Goal: Task Accomplishment & Management: Use online tool/utility

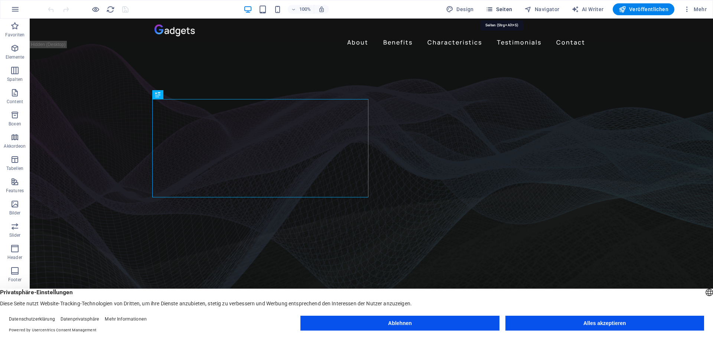
click at [493, 10] on icon "button" at bounding box center [489, 9] width 7 height 7
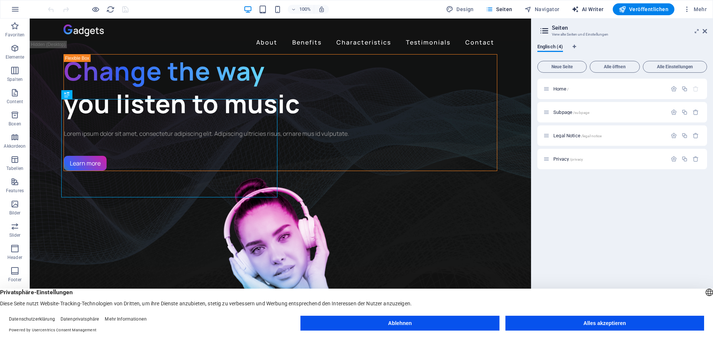
click at [593, 9] on span "AI Writer" at bounding box center [588, 9] width 32 height 7
select select "English"
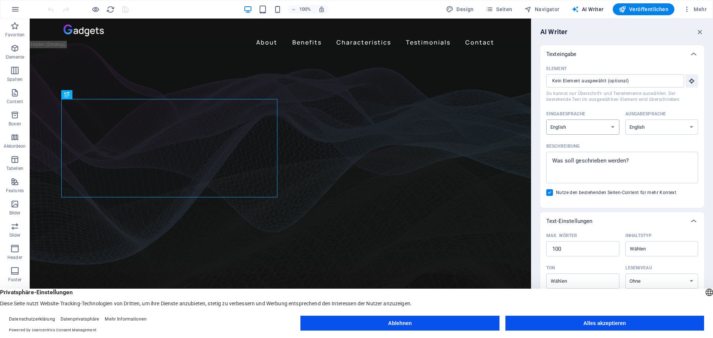
click at [589, 127] on select "Albanian Arabic Armenian Awadhi Azerbaijani Bashkir Basque Belarusian Bengali B…" at bounding box center [583, 127] width 73 height 15
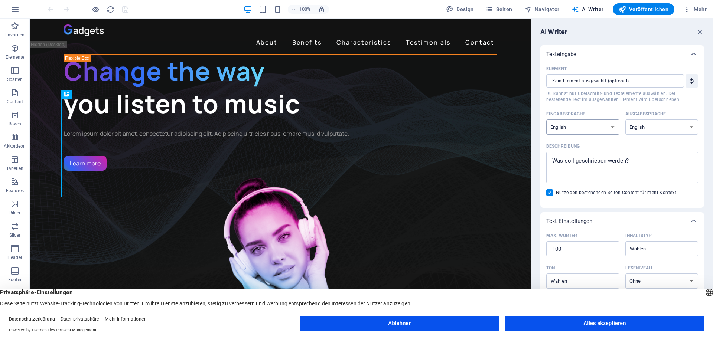
select select "German"
click at [547, 120] on select "Albanian Arabic Armenian Awadhi Azerbaijani Bashkir Basque Belarusian Bengali B…" at bounding box center [583, 127] width 73 height 15
click at [659, 128] on select "Albanian Arabic Armenian Awadhi Azerbaijani Bashkir Basque Belarusian Bengali B…" at bounding box center [662, 127] width 73 height 15
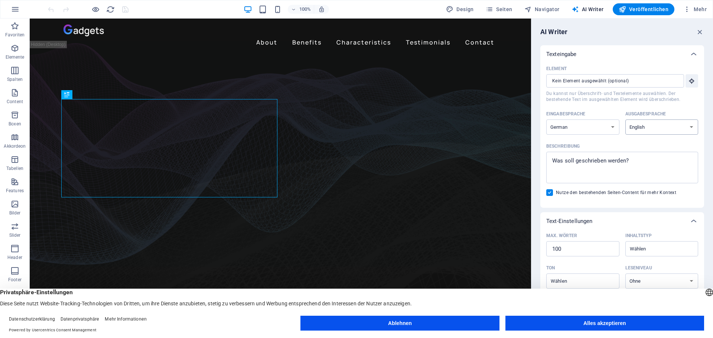
select select "German"
click at [626, 120] on select "Albanian Arabic Armenian Awadhi Azerbaijani Bashkir Basque Belarusian Bengali B…" at bounding box center [662, 127] width 73 height 15
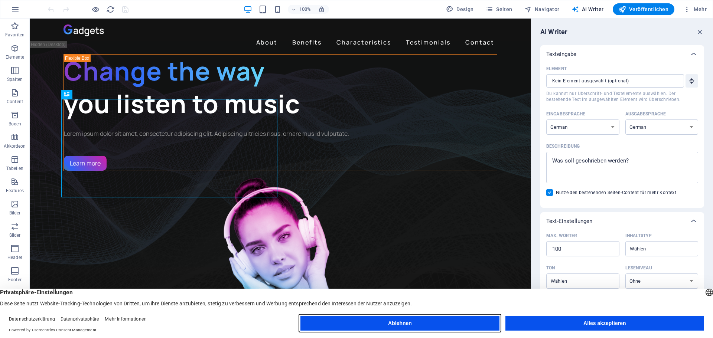
click at [431, 321] on button "Ablehnen" at bounding box center [400, 323] width 199 height 15
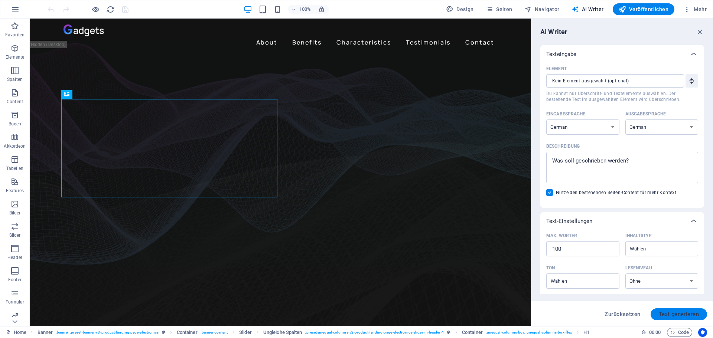
click at [673, 312] on span "Text generieren" at bounding box center [679, 315] width 40 height 6
type textarea "x"
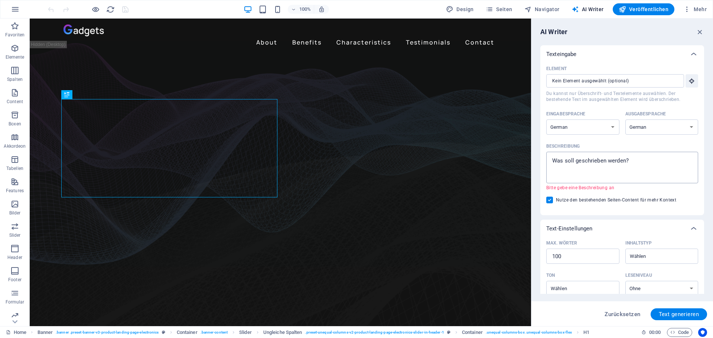
type textarea "x"
click at [580, 174] on textarea "Beschreibung x ​ Bitte gebe eine Beschreibung an" at bounding box center [622, 168] width 145 height 24
type textarea "M"
type textarea "x"
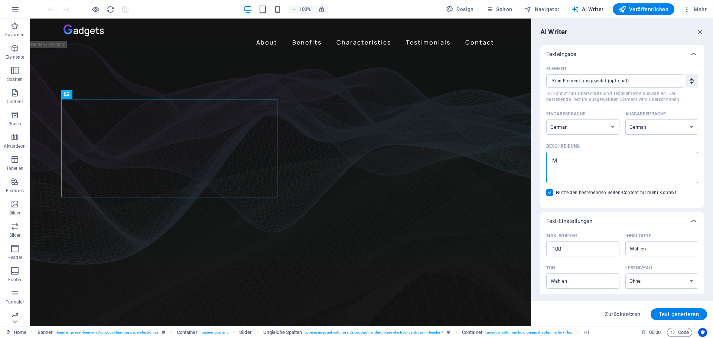
type textarea "Mo"
type textarea "x"
type textarea "Mor"
type textarea "x"
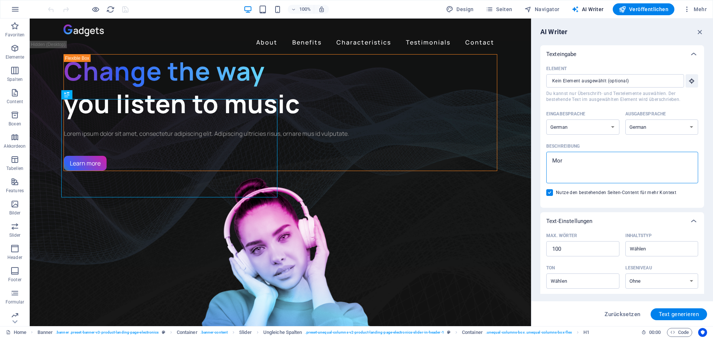
type textarea "Morg"
type textarea "x"
type textarea "Morge"
type textarea "x"
type textarea "Morgen"
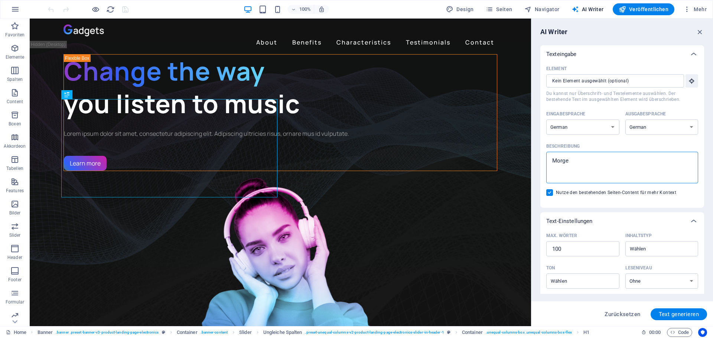
type textarea "x"
type textarea "Morgenf"
type textarea "x"
type textarea "Morgenfr"
type textarea "x"
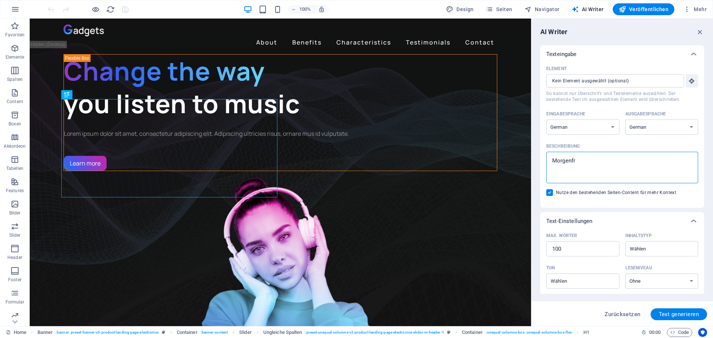
type textarea "Morgenfrü"
type textarea "x"
type textarea "Morgenfrüh"
type textarea "x"
type textarea "Morgenfrüh"
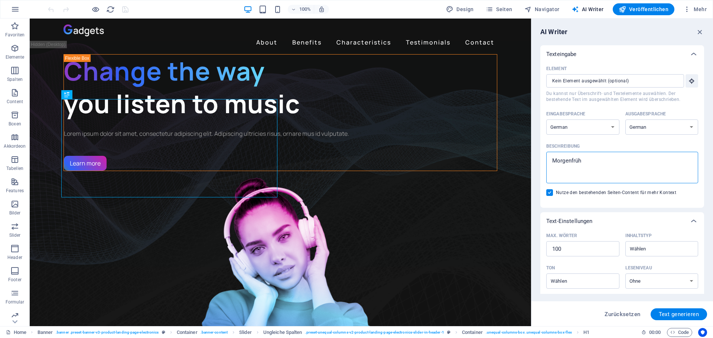
type textarea "x"
type textarea "Morgenfrüh i"
type textarea "x"
type textarea "Morgenfrüh inm"
type textarea "x"
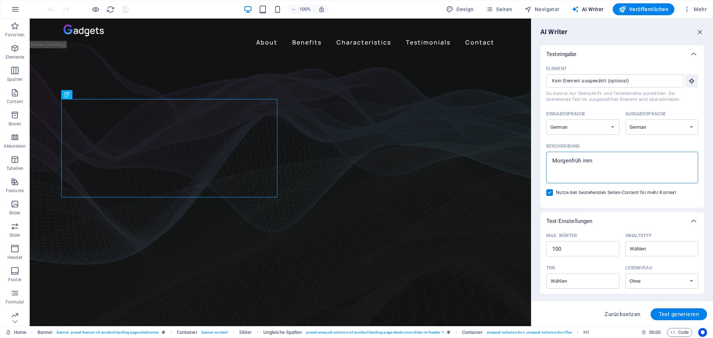
type textarea "Morgenfrüh in"
type textarea "x"
type textarea "Morgenfrüh i"
type textarea "x"
type textarea "Morgenfrüh im"
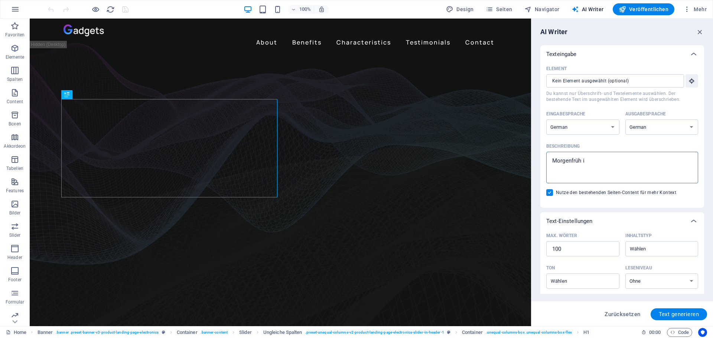
type textarea "x"
type textarea "Morgenfrüh im"
type textarea "x"
type textarea "Morgenfrüh im w"
type textarea "x"
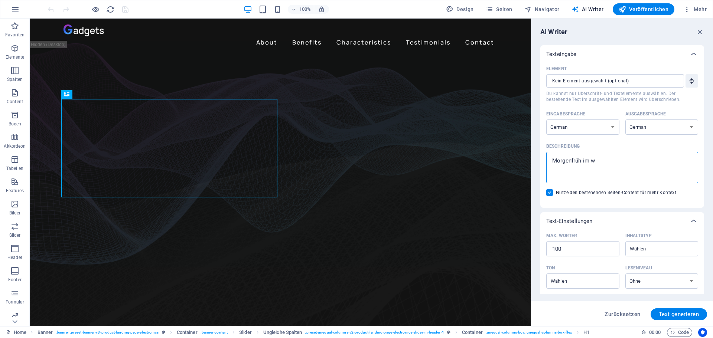
type textarea "Morgenfrüh im wa"
type textarea "x"
type textarea "Morgenfrüh im wal"
type textarea "x"
type textarea "Morgenfrüh im wald"
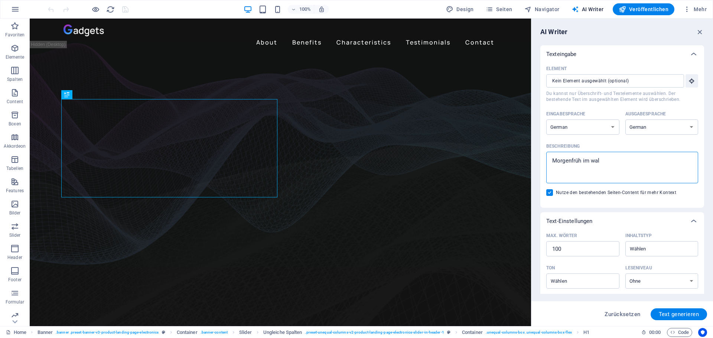
type textarea "x"
type textarea "Morgenfrüh im wald"
click at [668, 312] on span "Text generieren" at bounding box center [679, 315] width 40 height 6
type textarea "x"
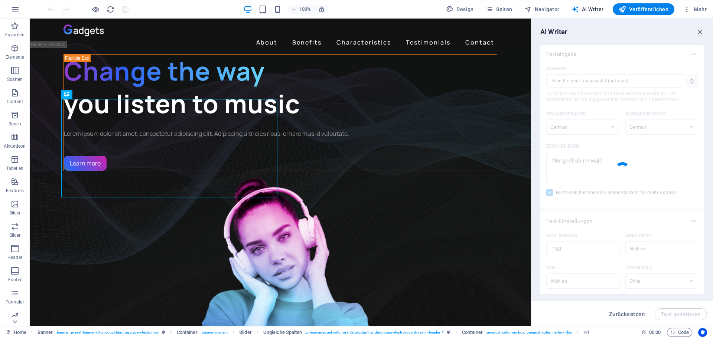
type textarea "x"
type textarea "Morgenfrüh erstrahlt der Wald in sanften Lichtstrahlen, die durch die Bäume bre…"
type textarea "x"
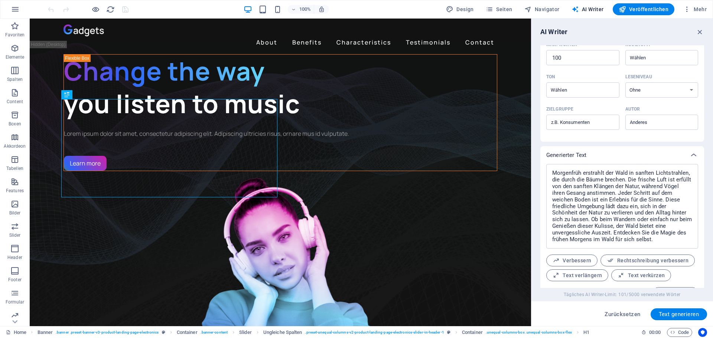
scroll to position [208, 0]
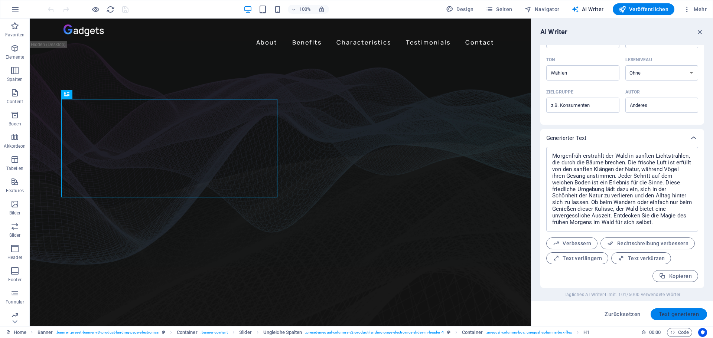
click at [682, 312] on span "Text generieren" at bounding box center [679, 315] width 40 height 6
type textarea "x"
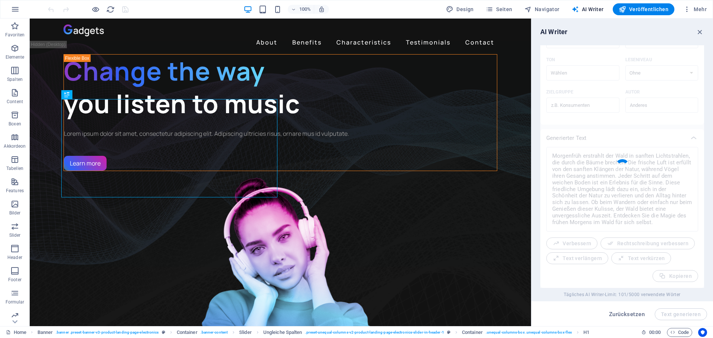
type textarea "x"
type textarea "Morgen im Wald erwacht die Natur zu neuem Leben. Das sanfte Licht der Sonne bri…"
type textarea "x"
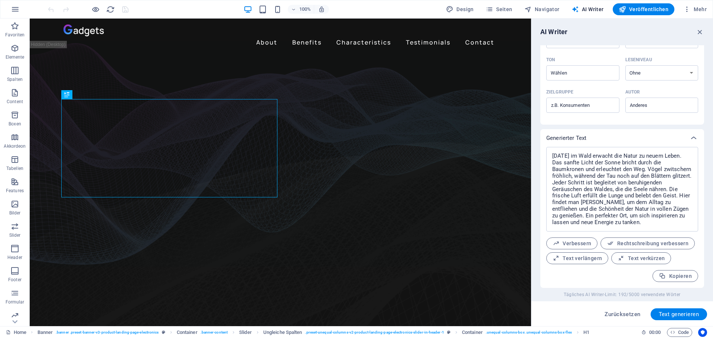
click at [672, 242] on span "Rechtschreibung verbessern" at bounding box center [648, 243] width 82 height 7
type textarea "x"
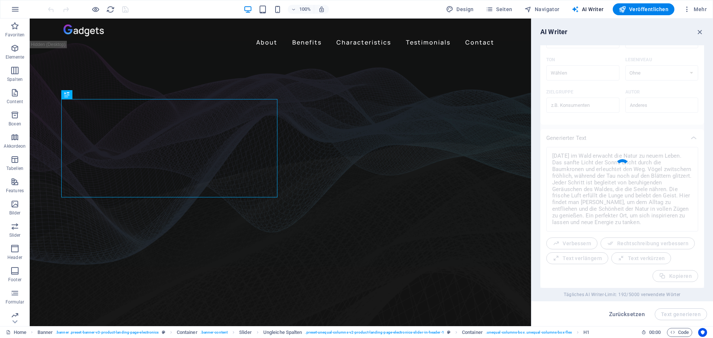
type textarea "x"
type textarea "Morgen im Wald erwacht die Natur zu neuem Leben. Das sanfte Licht der Sonne bri…"
type textarea "x"
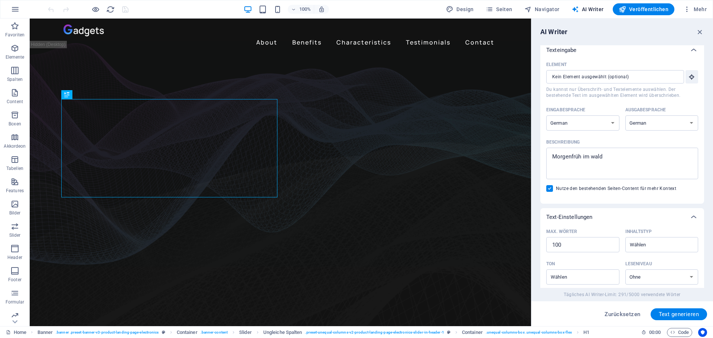
scroll to position [0, 0]
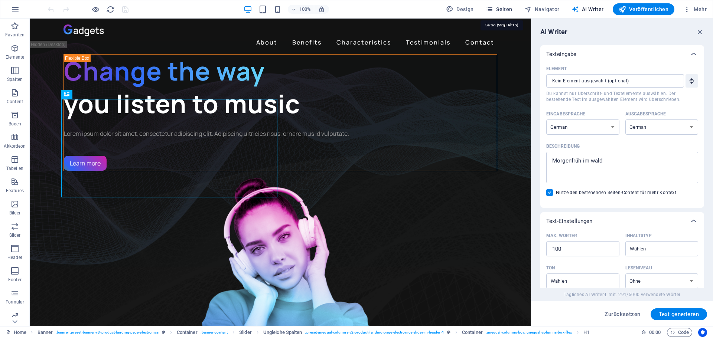
click at [493, 7] on icon "button" at bounding box center [489, 9] width 7 height 7
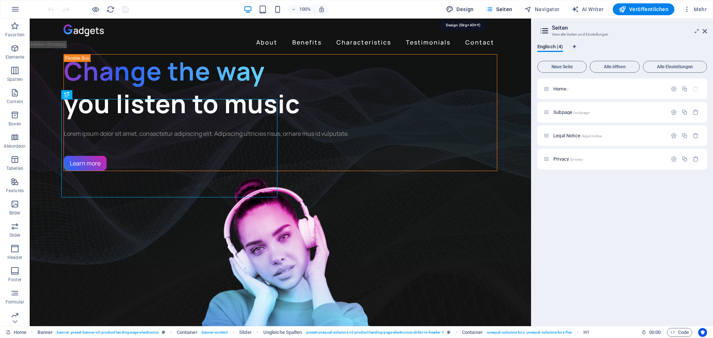
click at [472, 10] on span "Design" at bounding box center [460, 9] width 28 height 7
select select "px"
select select "400"
select select "px"
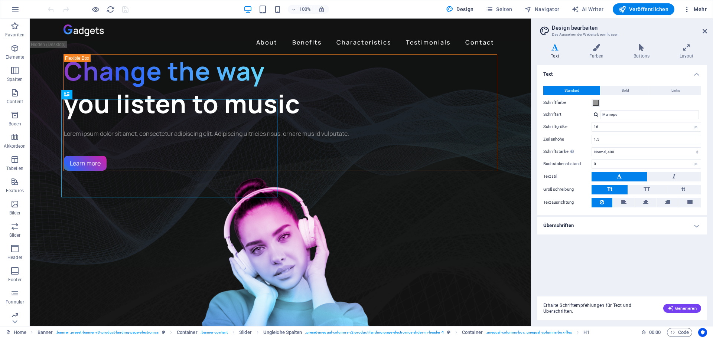
click at [699, 6] on span "Mehr" at bounding box center [695, 9] width 23 height 7
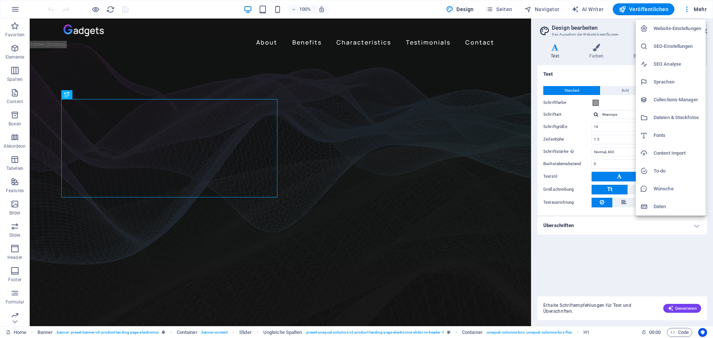
click at [499, 7] on div at bounding box center [356, 169] width 713 height 338
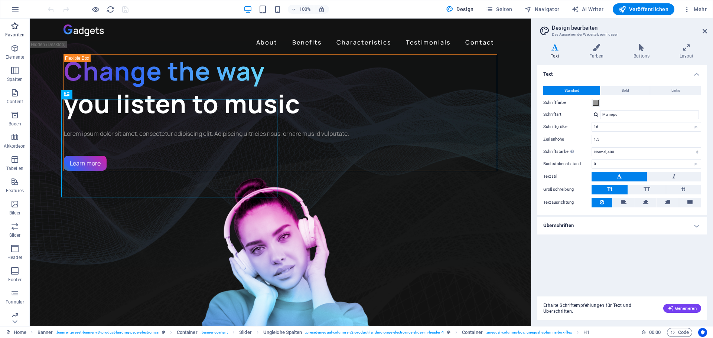
click at [11, 29] on icon "button" at bounding box center [14, 26] width 9 height 9
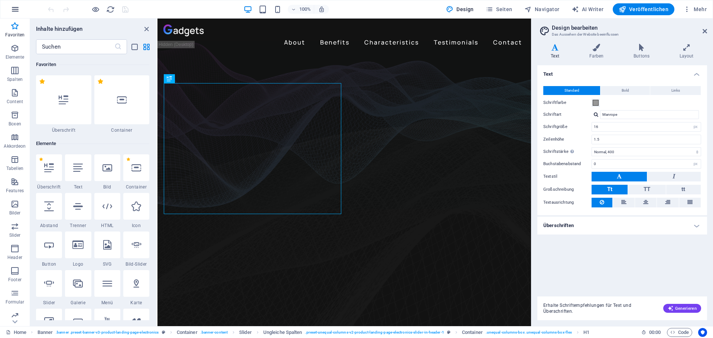
click at [17, 11] on icon "button" at bounding box center [15, 9] width 9 height 9
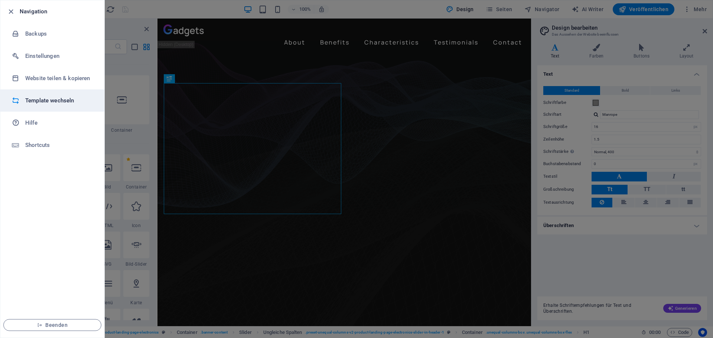
click at [52, 100] on h6 "Template wechseln" at bounding box center [59, 100] width 69 height 9
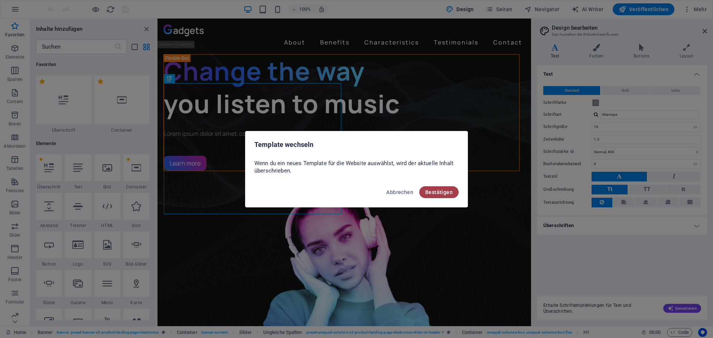
click at [429, 193] on span "Bestätigen" at bounding box center [438, 192] width 27 height 6
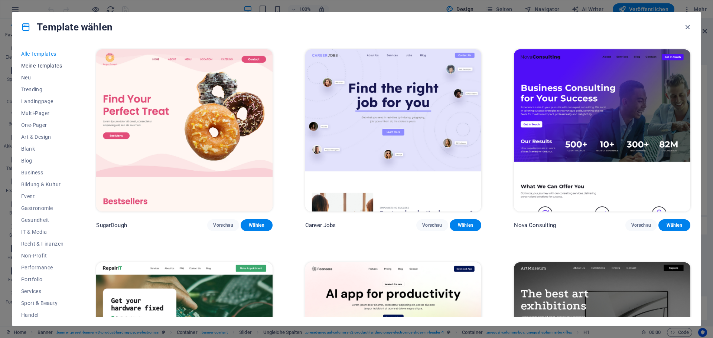
click at [45, 67] on span "Meine Templates" at bounding box center [42, 66] width 42 height 6
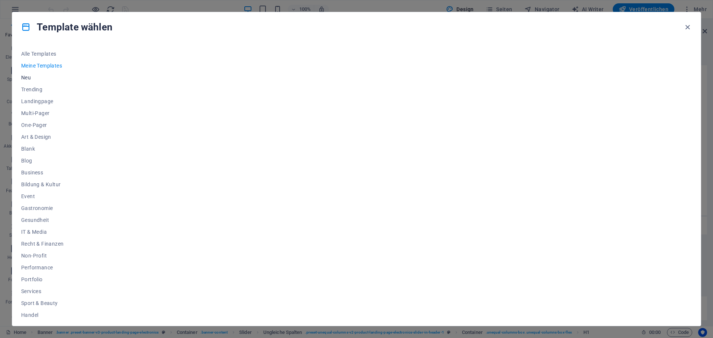
click at [29, 78] on span "Neu" at bounding box center [42, 78] width 42 height 6
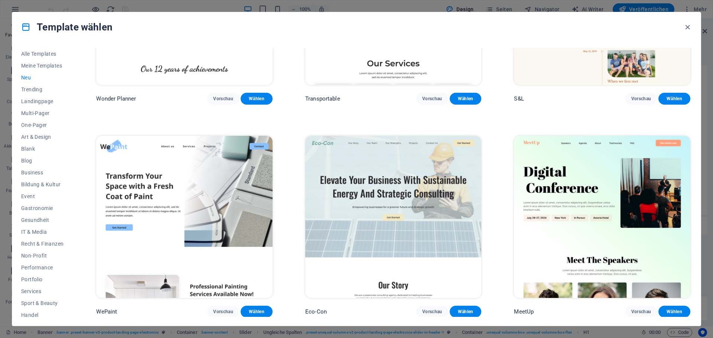
scroll to position [594, 0]
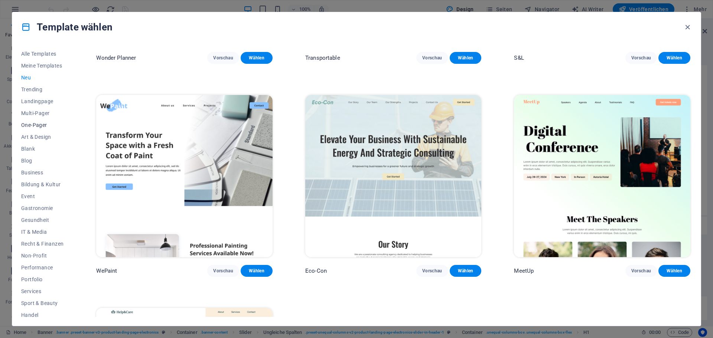
click at [41, 123] on span "One-Pager" at bounding box center [42, 125] width 42 height 6
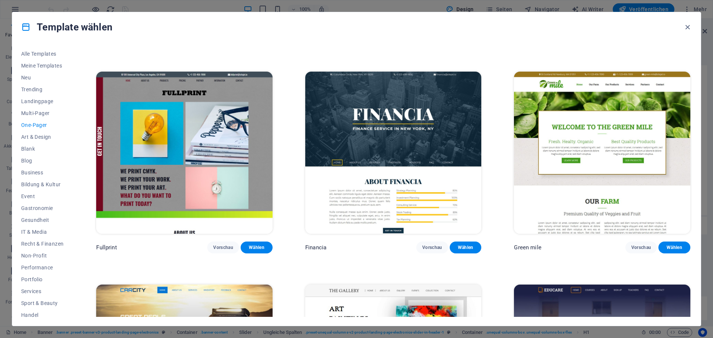
scroll to position [2362, 0]
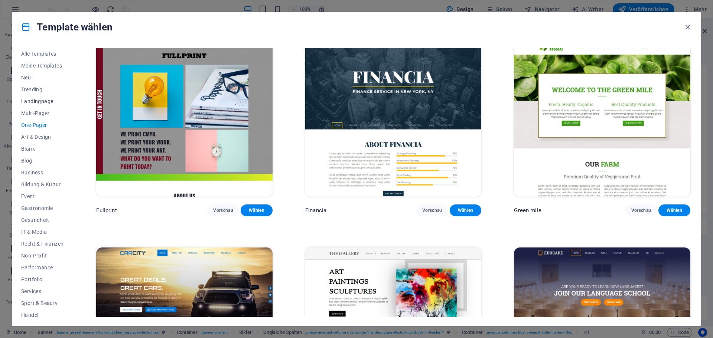
click at [42, 101] on span "Landingpage" at bounding box center [42, 101] width 42 height 6
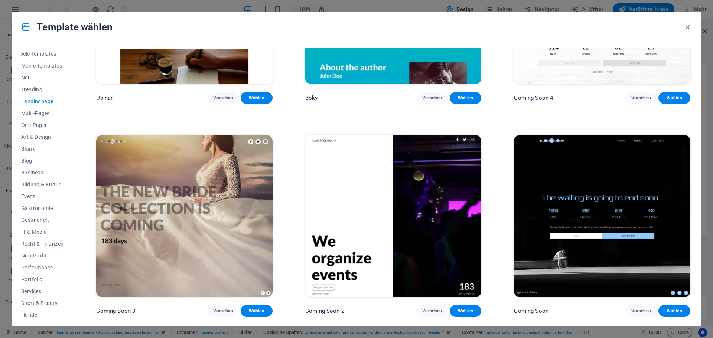
scroll to position [1613, 0]
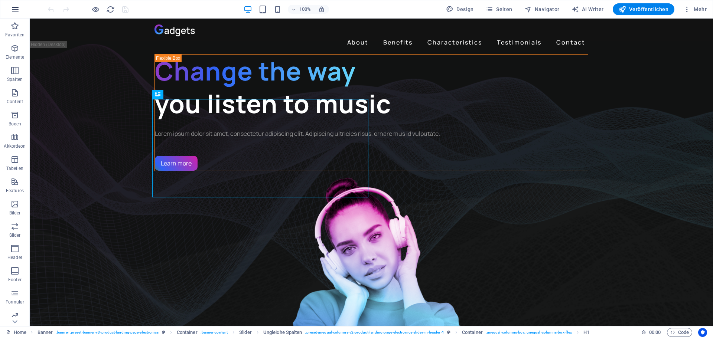
click at [15, 11] on icon "button" at bounding box center [15, 9] width 9 height 9
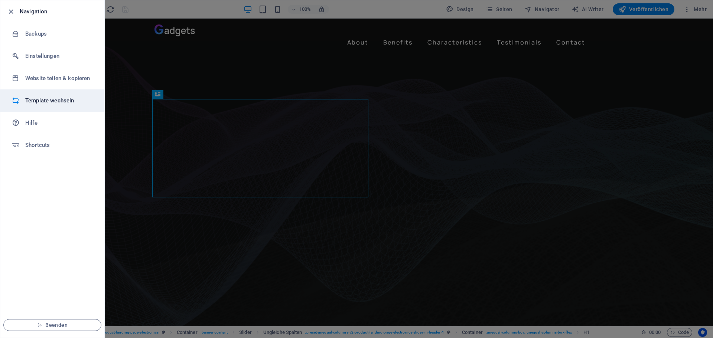
click at [39, 97] on h6 "Template wechseln" at bounding box center [59, 100] width 69 height 9
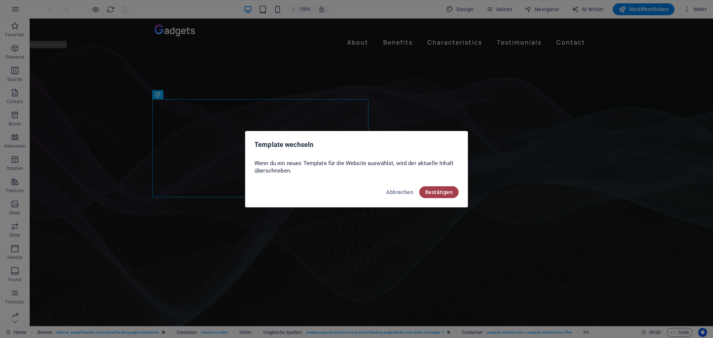
click at [444, 188] on button "Bestätigen" at bounding box center [438, 193] width 39 height 12
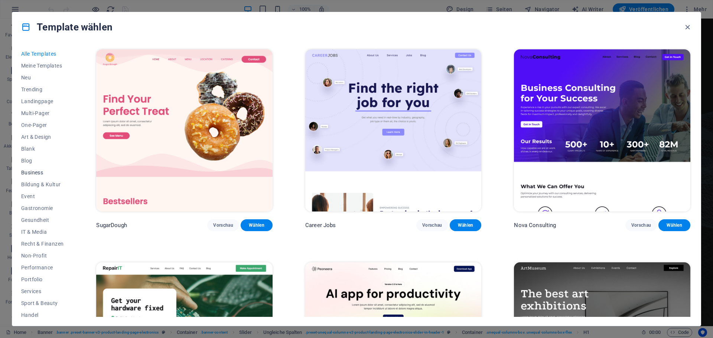
click at [36, 170] on span "Business" at bounding box center [42, 173] width 42 height 6
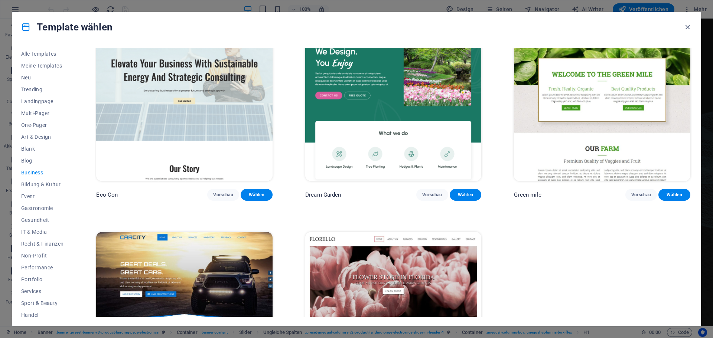
scroll to position [126, 0]
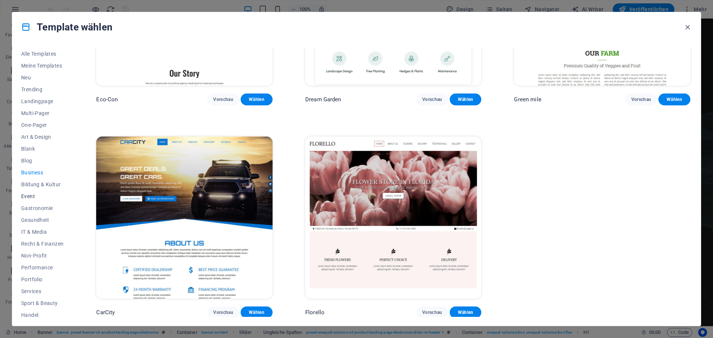
click at [33, 194] on span "Event" at bounding box center [42, 197] width 42 height 6
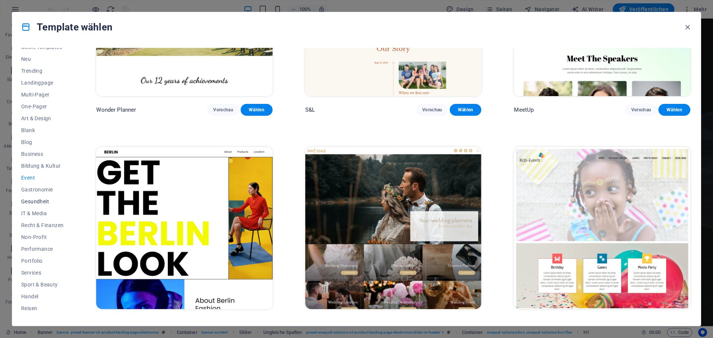
scroll to position [28, 0]
click at [38, 228] on span "Non-Profit" at bounding box center [42, 228] width 42 height 6
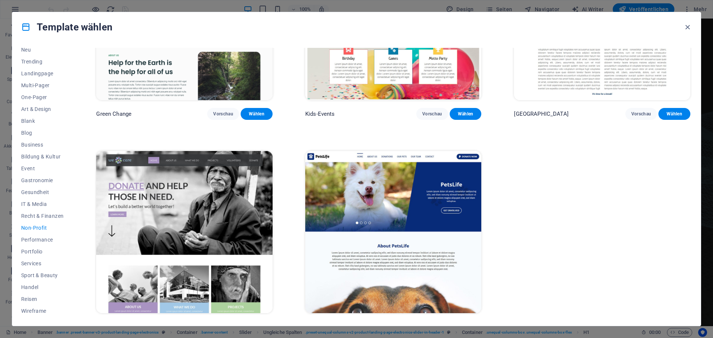
scroll to position [126, 0]
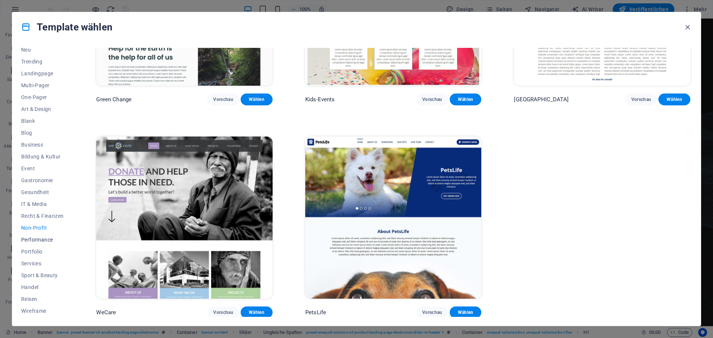
click at [47, 238] on span "Performance" at bounding box center [42, 240] width 42 height 6
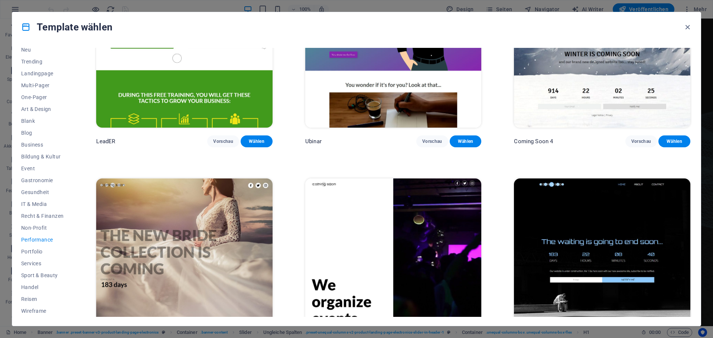
scroll to position [976, 0]
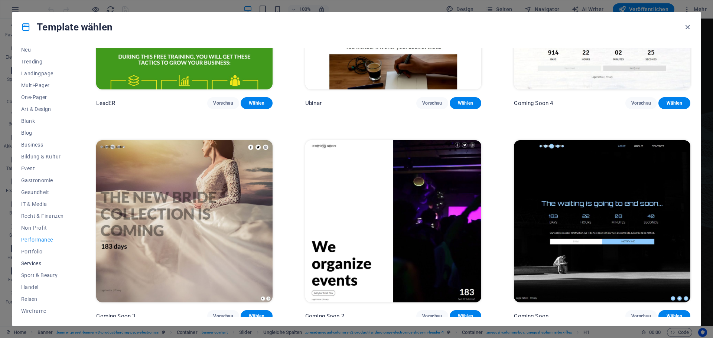
click at [36, 263] on span "Services" at bounding box center [42, 264] width 42 height 6
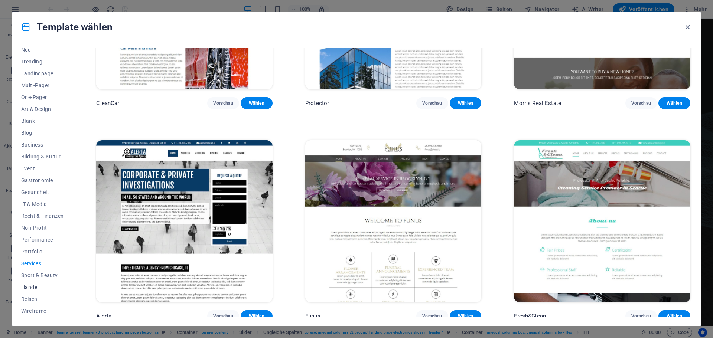
click at [39, 285] on span "Handel" at bounding box center [42, 288] width 42 height 6
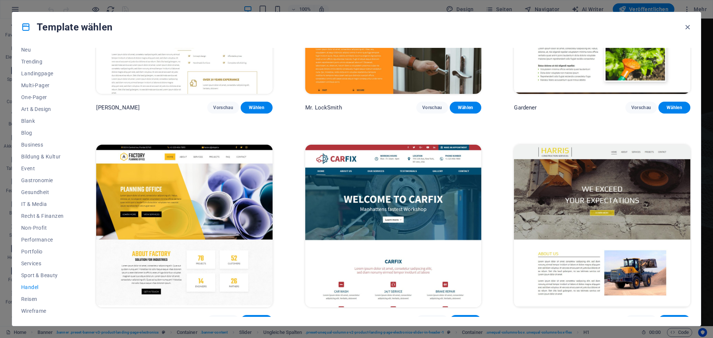
scroll to position [338, 0]
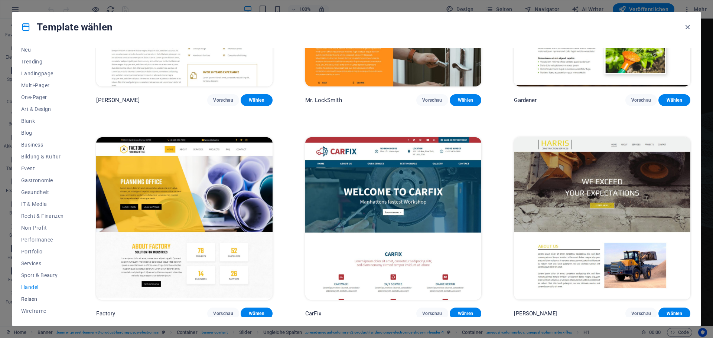
click at [34, 297] on span "Reisen" at bounding box center [42, 299] width 42 height 6
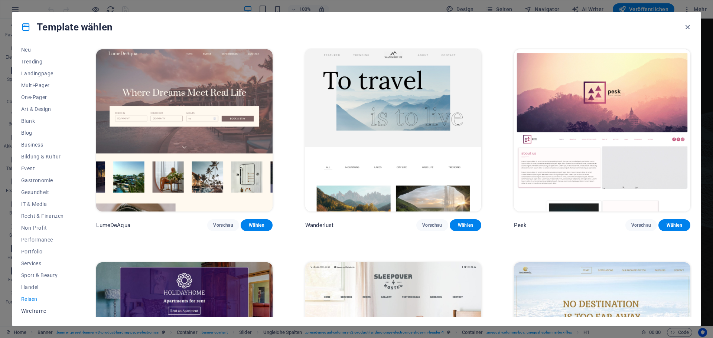
click at [32, 311] on span "Wireframe" at bounding box center [42, 311] width 42 height 6
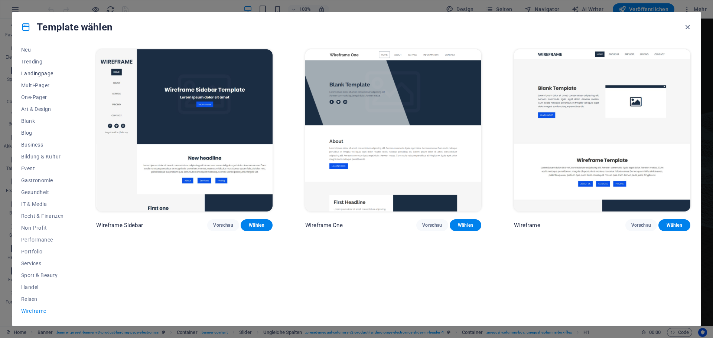
click at [39, 74] on span "Landingpage" at bounding box center [42, 74] width 42 height 6
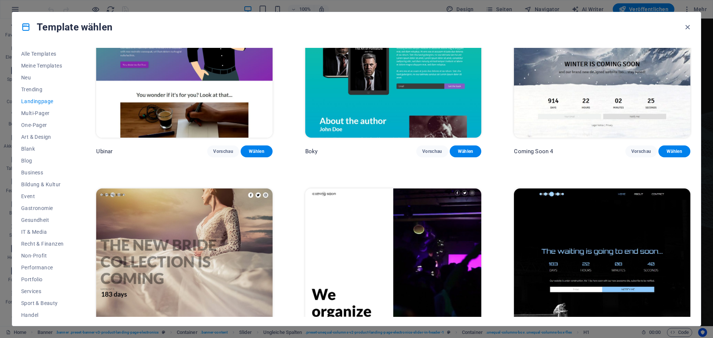
scroll to position [1613, 0]
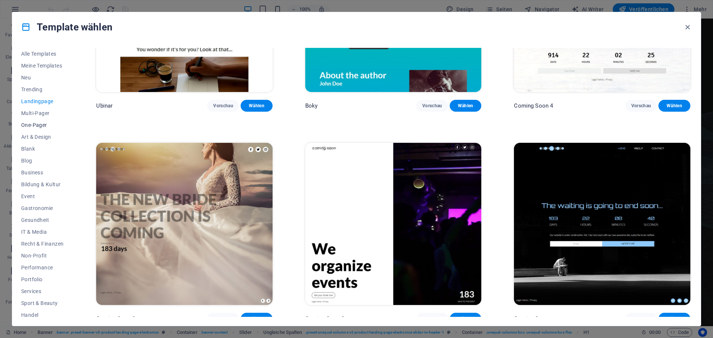
click at [40, 123] on span "One-Pager" at bounding box center [42, 125] width 42 height 6
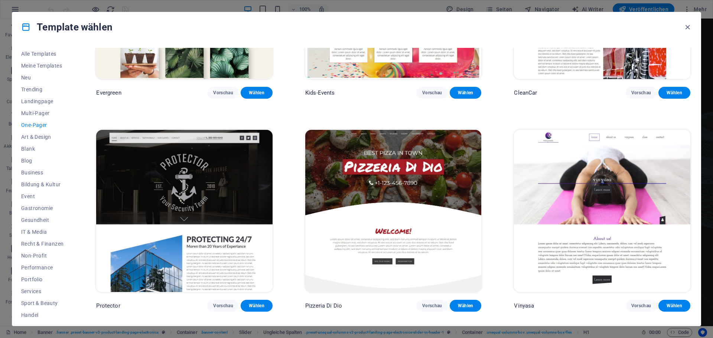
scroll to position [1688, 0]
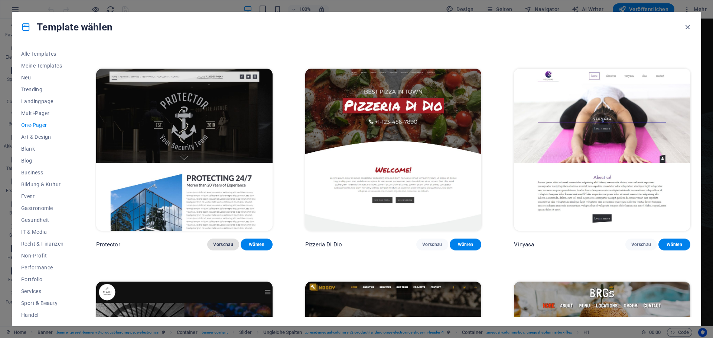
click at [228, 242] on span "Vorschau" at bounding box center [223, 245] width 20 height 6
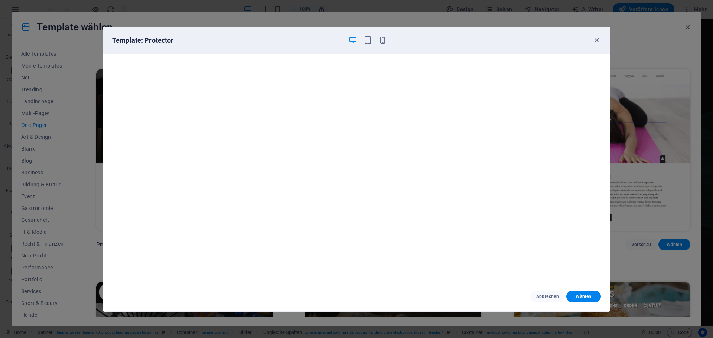
scroll to position [2, 0]
click at [368, 40] on icon "button" at bounding box center [368, 40] width 9 height 9
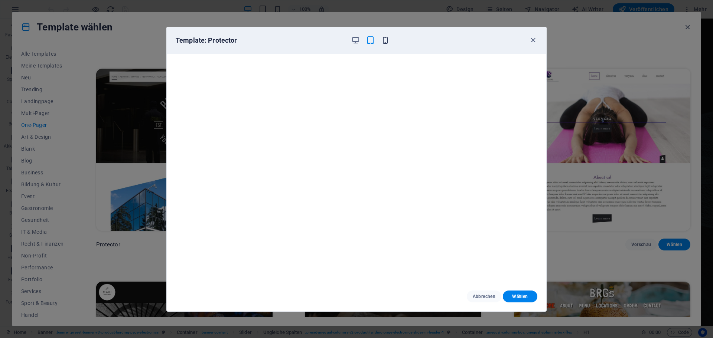
click at [386, 40] on icon "button" at bounding box center [385, 40] width 9 height 9
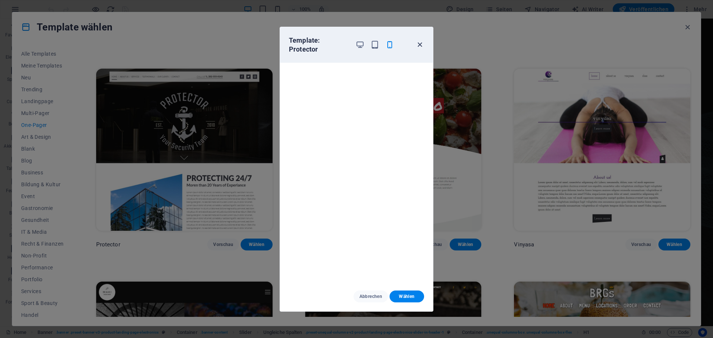
click at [421, 46] on icon "button" at bounding box center [420, 44] width 9 height 9
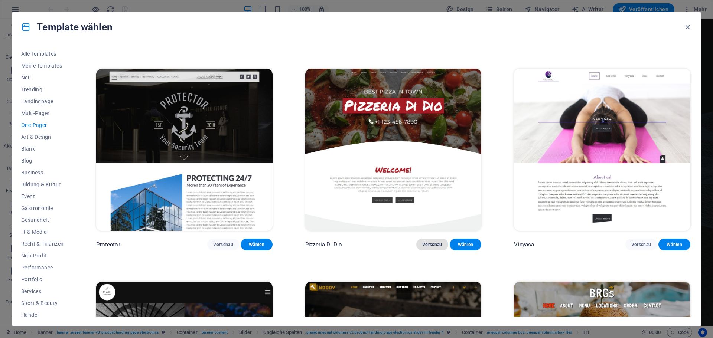
click at [436, 239] on button "Vorschau" at bounding box center [433, 245] width 32 height 12
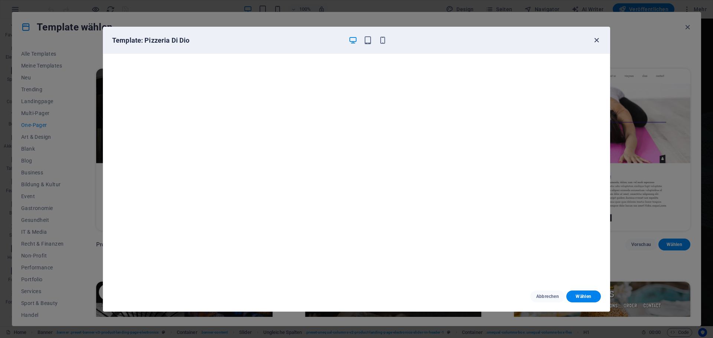
click at [596, 39] on icon "button" at bounding box center [597, 40] width 9 height 9
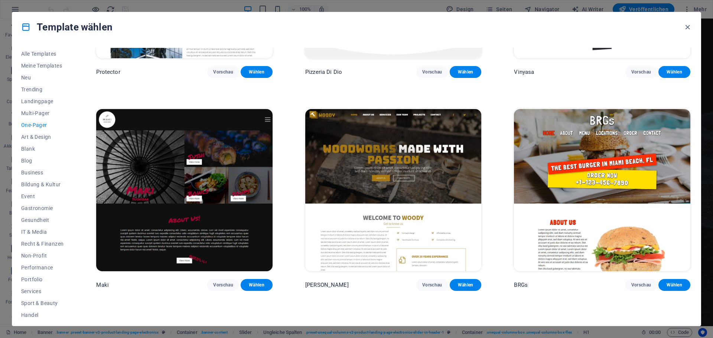
scroll to position [1873, 0]
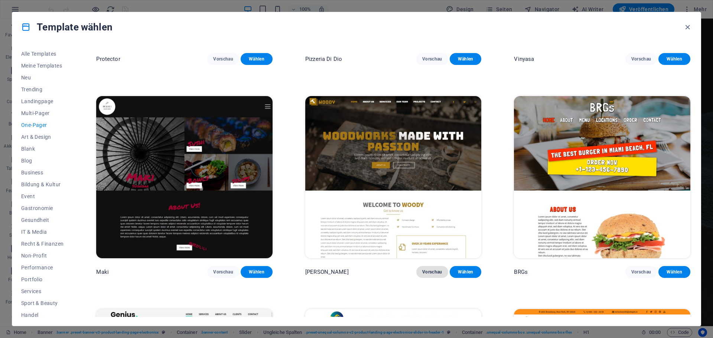
click at [431, 269] on span "Vorschau" at bounding box center [432, 272] width 20 height 6
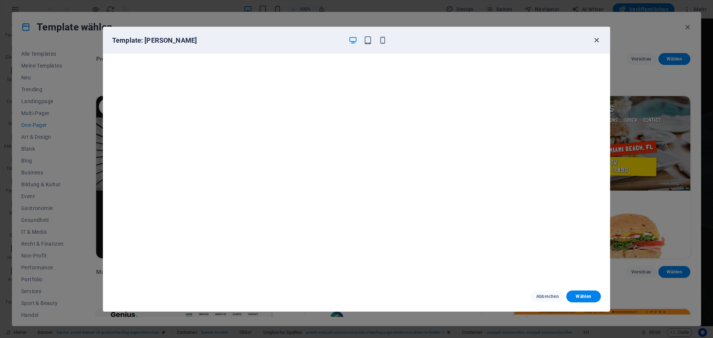
click at [596, 40] on icon "button" at bounding box center [597, 40] width 9 height 9
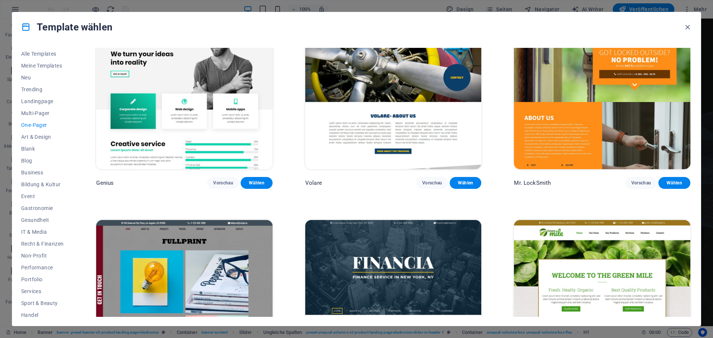
scroll to position [2133, 0]
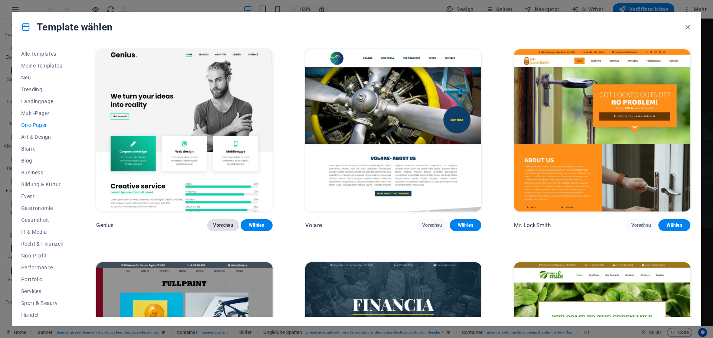
click at [224, 223] on span "Vorschau" at bounding box center [223, 226] width 20 height 6
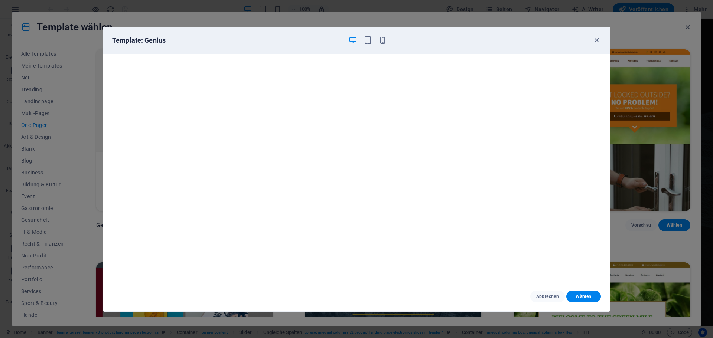
scroll to position [2, 0]
click at [597, 39] on icon "button" at bounding box center [597, 40] width 9 height 9
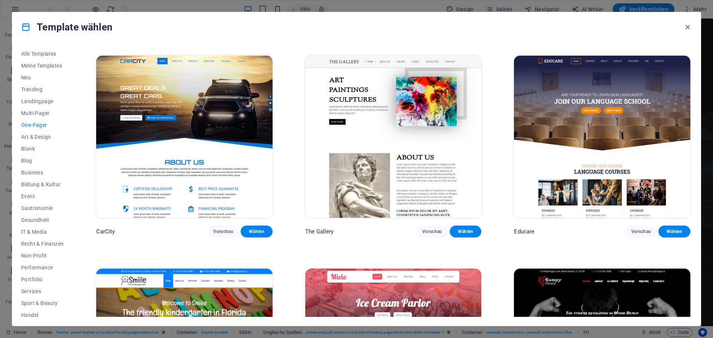
scroll to position [2542, 0]
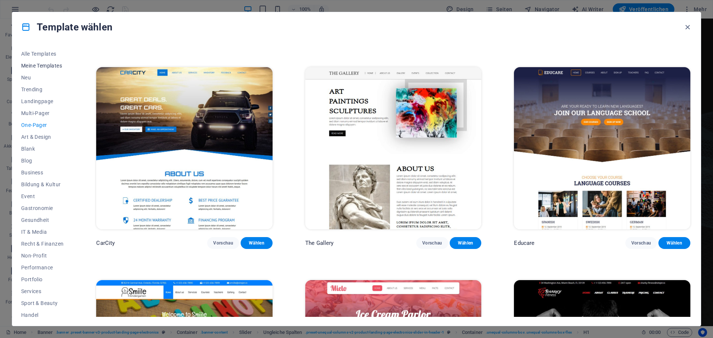
click at [30, 65] on span "Meine Templates" at bounding box center [42, 66] width 42 height 6
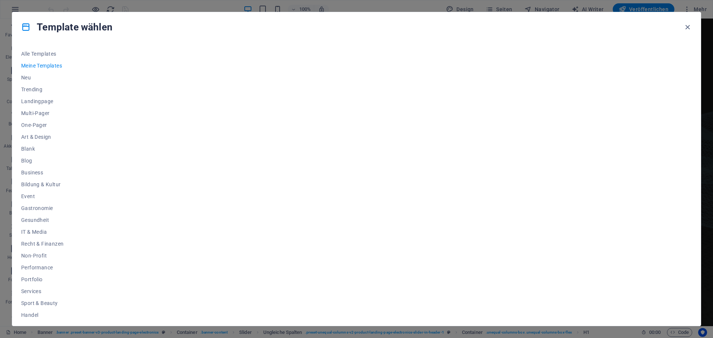
scroll to position [0, 0]
click at [41, 53] on span "Alle Templates" at bounding box center [42, 54] width 42 height 6
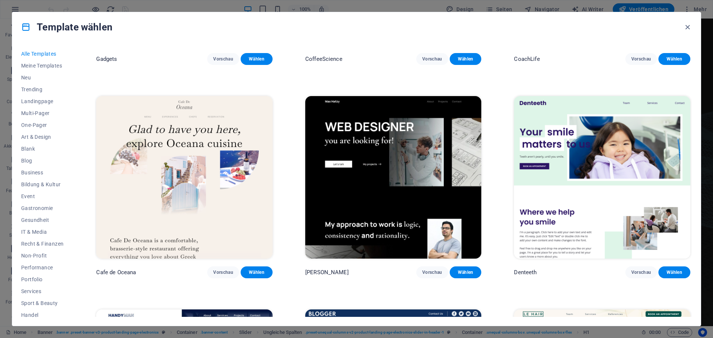
scroll to position [2749, 0]
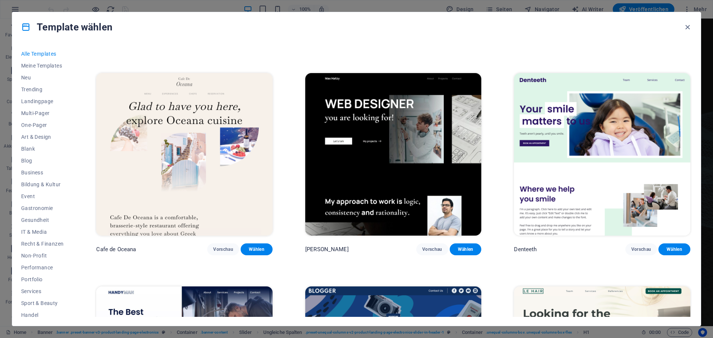
drag, startPoint x: 710, startPoint y: 86, endPoint x: 710, endPoint y: 164, distance: 77.7
click at [710, 164] on div "Template wählen Alle Templates Meine Templates Neu Trending Landingpage Multi-P…" at bounding box center [356, 169] width 713 height 338
drag, startPoint x: 710, startPoint y: 108, endPoint x: 711, endPoint y: 179, distance: 71.0
click at [711, 179] on div "Template wählen Alle Templates Meine Templates Neu Trending Landingpage Multi-P…" at bounding box center [356, 169] width 713 height 338
drag, startPoint x: 713, startPoint y: 149, endPoint x: 711, endPoint y: 154, distance: 4.8
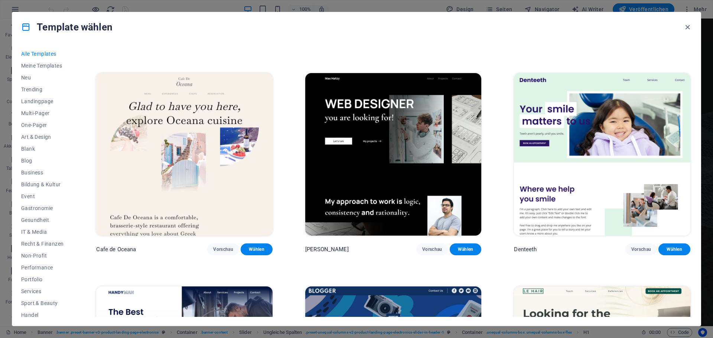
click at [712, 153] on div "Template wählen Alle Templates Meine Templates Neu Trending Landingpage Multi-P…" at bounding box center [356, 169] width 713 height 338
click at [710, 156] on div "Template wählen Alle Templates Meine Templates Neu Trending Landingpage Multi-P…" at bounding box center [356, 169] width 713 height 338
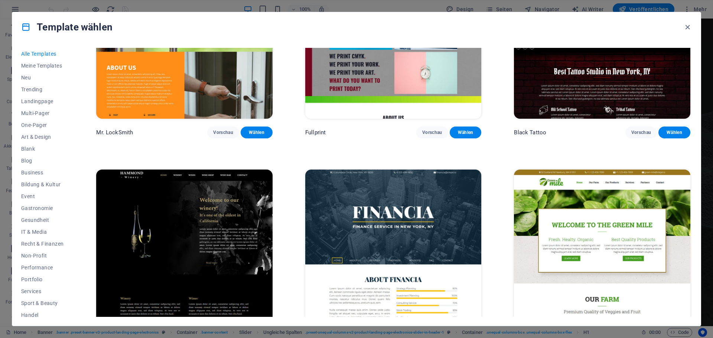
scroll to position [6056, 0]
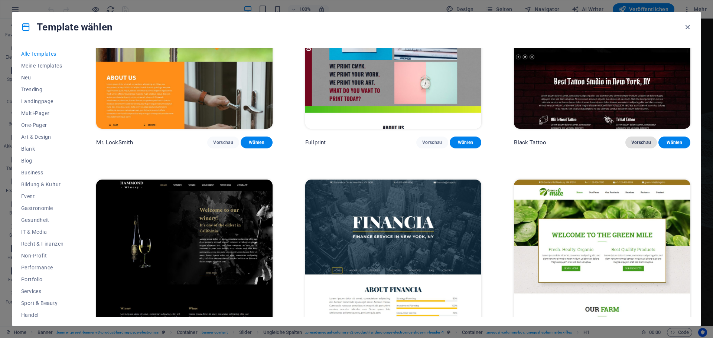
click at [644, 140] on span "Vorschau" at bounding box center [642, 143] width 20 height 6
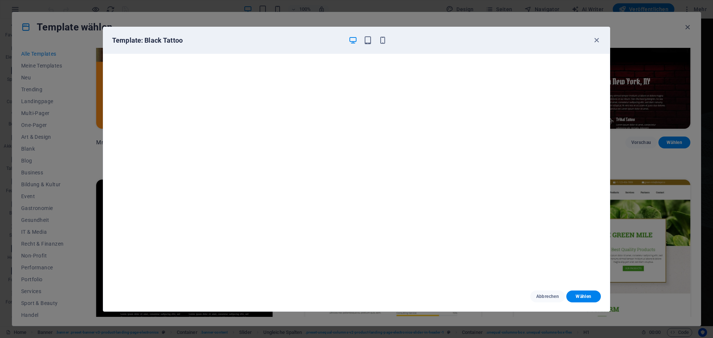
scroll to position [2, 0]
click at [594, 39] on icon "button" at bounding box center [597, 40] width 9 height 9
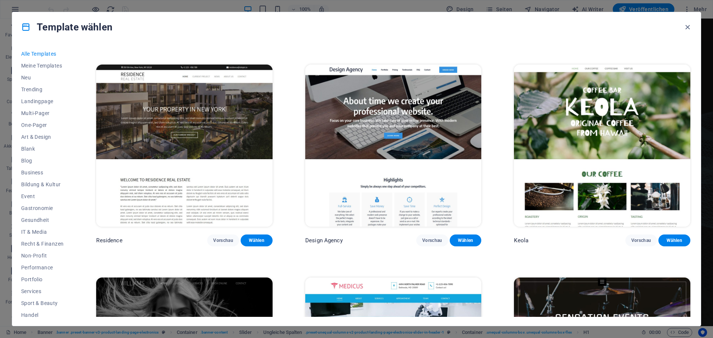
scroll to position [8954, 0]
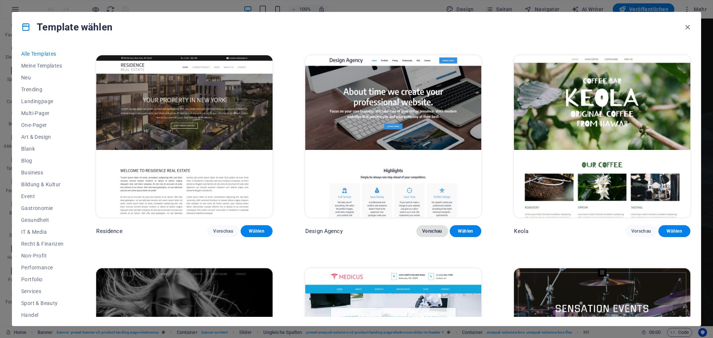
click at [435, 229] on span "Vorschau" at bounding box center [432, 232] width 20 height 6
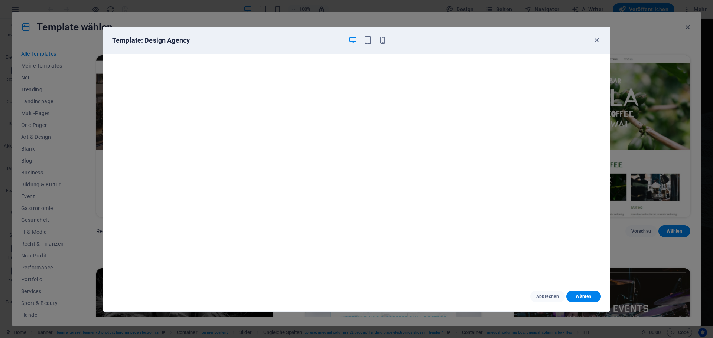
scroll to position [2, 0]
click at [599, 38] on icon "button" at bounding box center [597, 40] width 9 height 9
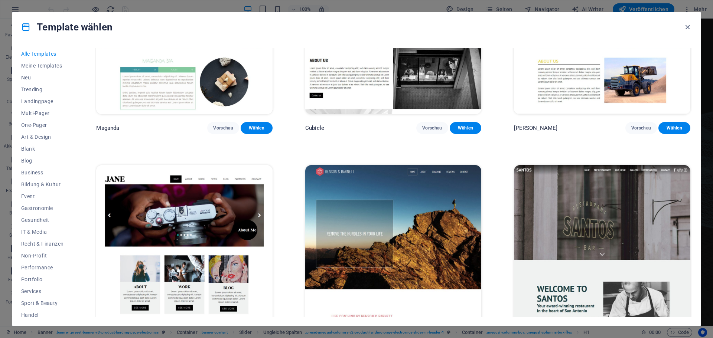
scroll to position [9512, 0]
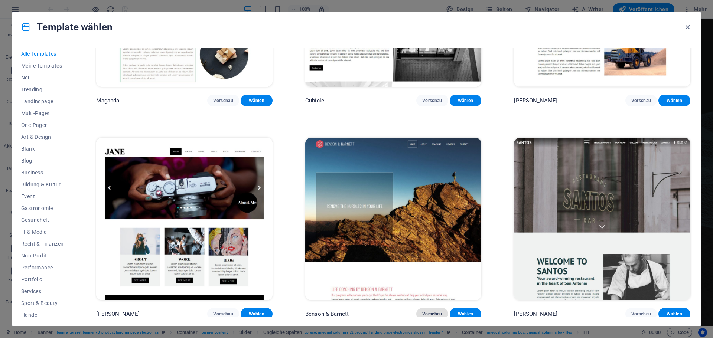
click at [430, 311] on span "Vorschau" at bounding box center [432, 314] width 20 height 6
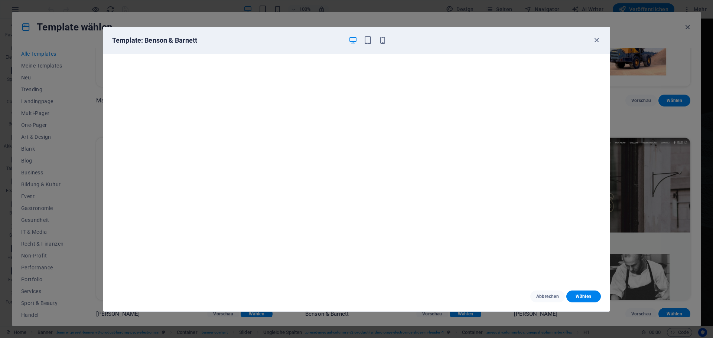
scroll to position [2, 0]
click at [597, 40] on icon "button" at bounding box center [597, 40] width 9 height 9
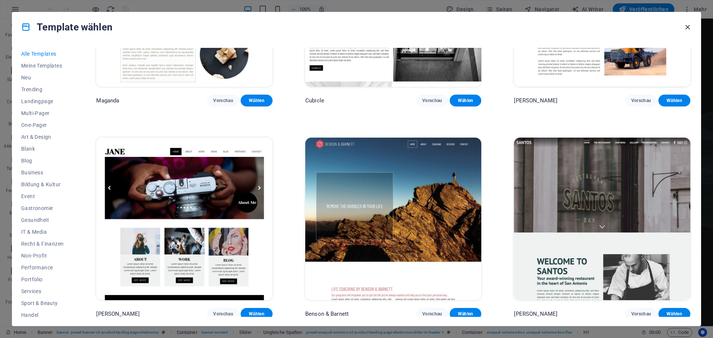
click at [690, 26] on icon "button" at bounding box center [688, 27] width 9 height 9
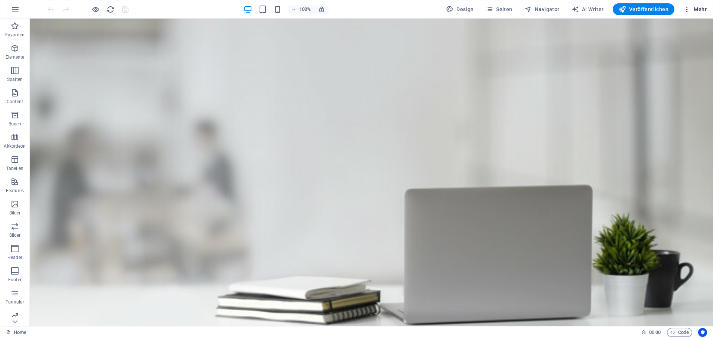
click at [697, 10] on span "Mehr" at bounding box center [695, 9] width 23 height 7
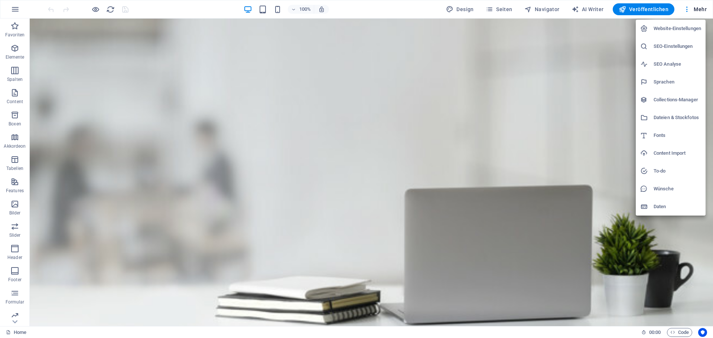
click at [15, 26] on div at bounding box center [356, 169] width 713 height 338
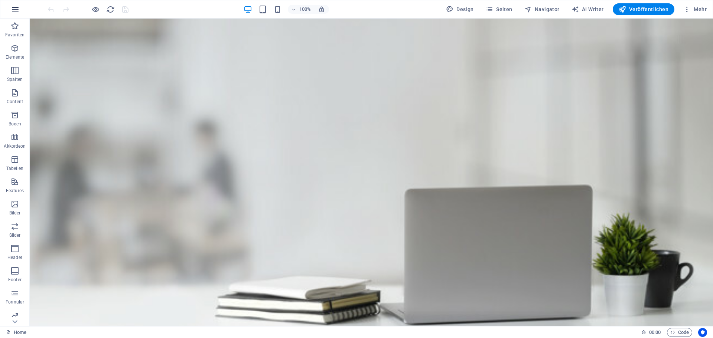
click at [14, 10] on icon "button" at bounding box center [15, 9] width 9 height 9
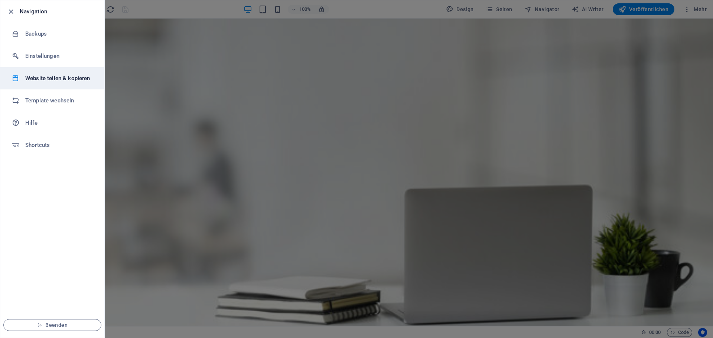
click at [73, 76] on h6 "Website teilen & kopieren" at bounding box center [59, 78] width 69 height 9
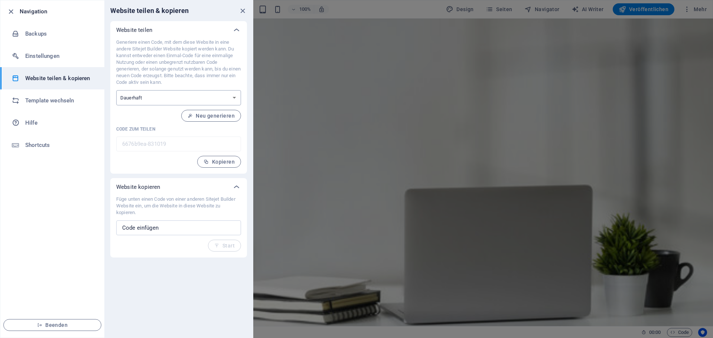
click at [237, 98] on select "Einmalig Dauerhaft" at bounding box center [178, 97] width 125 height 15
click at [213, 158] on button "Kopieren" at bounding box center [219, 162] width 44 height 12
click at [12, 12] on icon "button" at bounding box center [11, 11] width 9 height 9
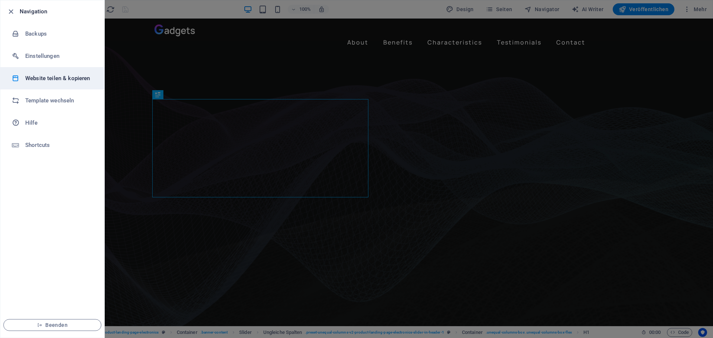
click at [55, 81] on h6 "Website teilen & kopieren" at bounding box center [59, 78] width 69 height 9
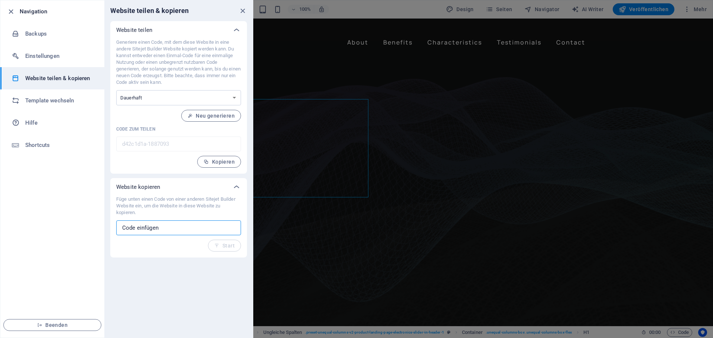
click at [145, 229] on input "text" at bounding box center [178, 228] width 125 height 15
paste input "6676b9ea-831019"
type input "6676b9ea-831019"
click at [221, 247] on span "Start" at bounding box center [224, 246] width 20 height 6
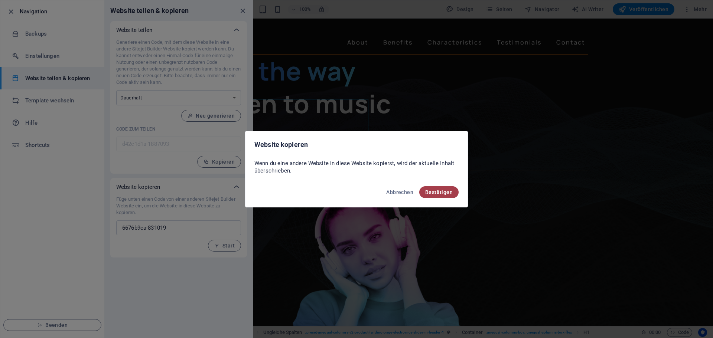
click at [438, 189] on button "Bestätigen" at bounding box center [438, 193] width 39 height 12
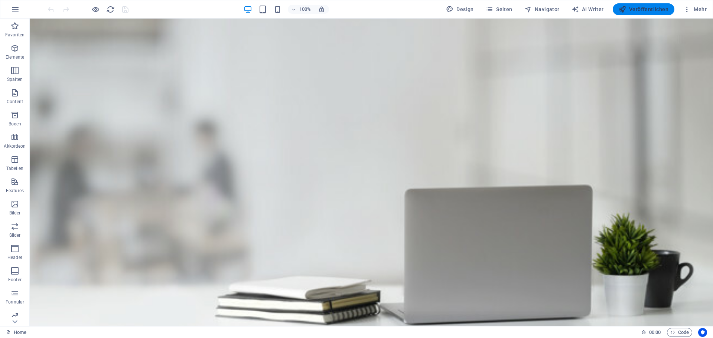
click at [647, 10] on span "Veröffentlichen" at bounding box center [644, 9] width 50 height 7
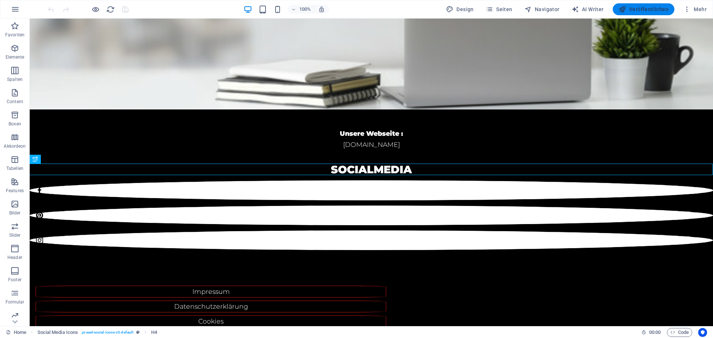
click at [650, 4] on button "Veröffentlichen" at bounding box center [644, 9] width 62 height 12
click at [15, 6] on icon "button" at bounding box center [15, 9] width 9 height 9
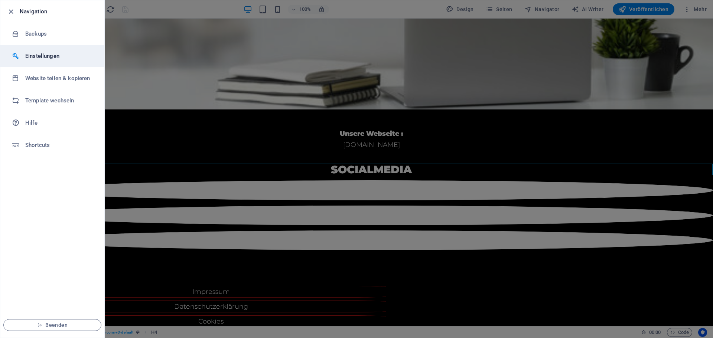
click at [48, 54] on h6 "Einstellungen" at bounding box center [59, 56] width 69 height 9
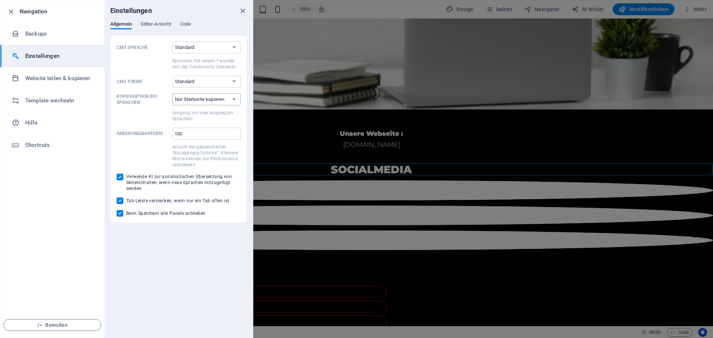
click at [231, 100] on select "Nur Startseite kopieren Alle Unterseiten kopieren" at bounding box center [206, 100] width 68 height 12
click at [161, 93] on div "CMS Sprache Standard Deutsch English Español Suomi* Français Magyar Italiano Ne…" at bounding box center [179, 129] width 124 height 175
click at [65, 100] on h6 "Template wechseln" at bounding box center [59, 100] width 69 height 9
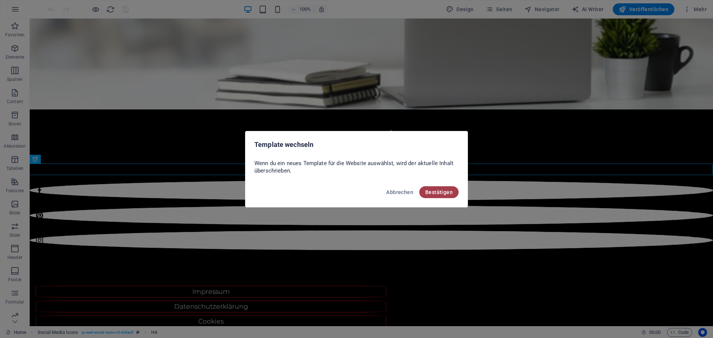
click at [438, 194] on span "Bestätigen" at bounding box center [438, 192] width 27 height 6
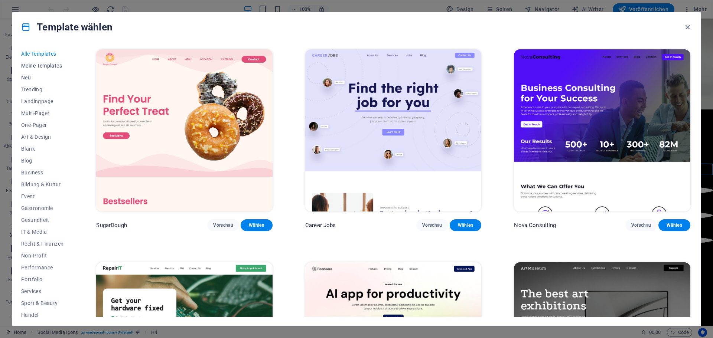
click at [38, 67] on span "Meine Templates" at bounding box center [42, 66] width 42 height 6
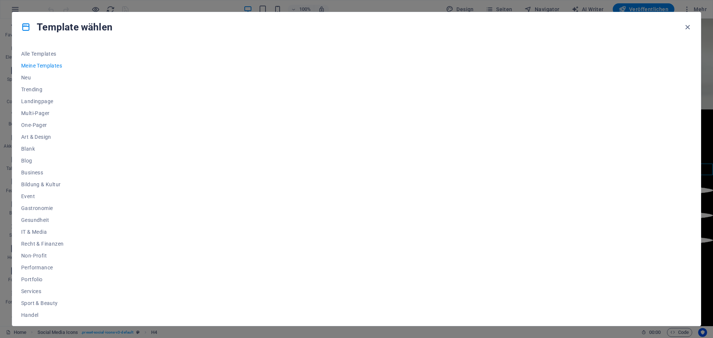
click at [38, 67] on span "Meine Templates" at bounding box center [42, 66] width 42 height 6
click at [686, 27] on icon "button" at bounding box center [688, 27] width 9 height 9
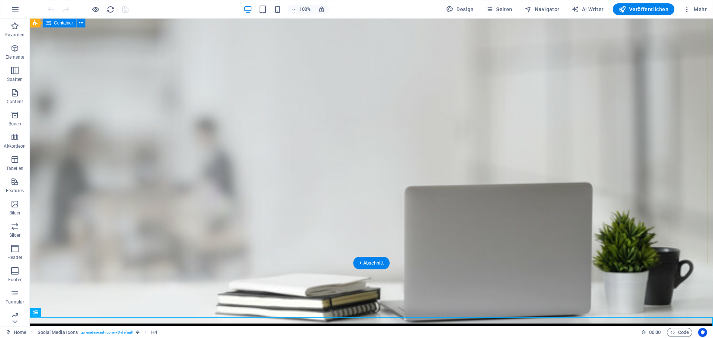
scroll to position [0, 0]
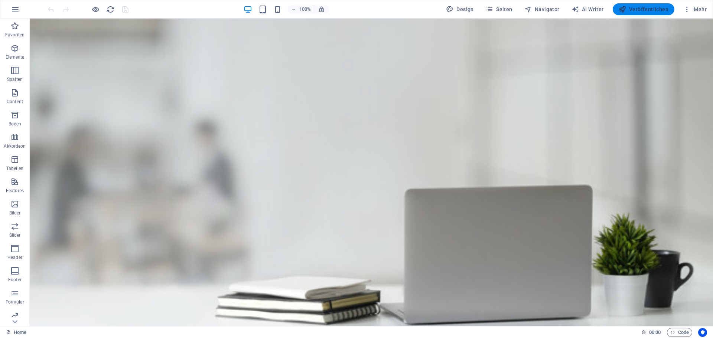
click at [649, 10] on span "Veröffentlichen" at bounding box center [644, 9] width 50 height 7
